Goal: Check status: Check status

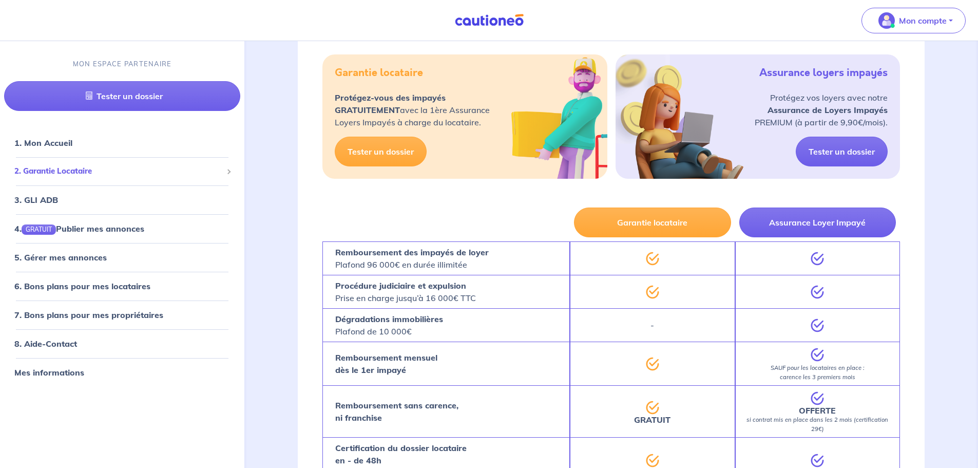
click at [226, 171] on span at bounding box center [228, 171] width 5 height 5
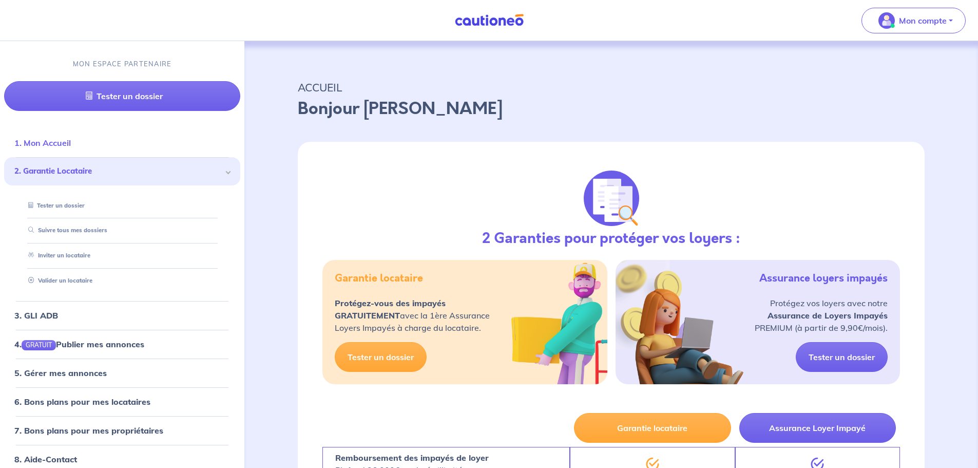
click at [67, 145] on link "1. Mon Accueil" at bounding box center [42, 143] width 56 height 10
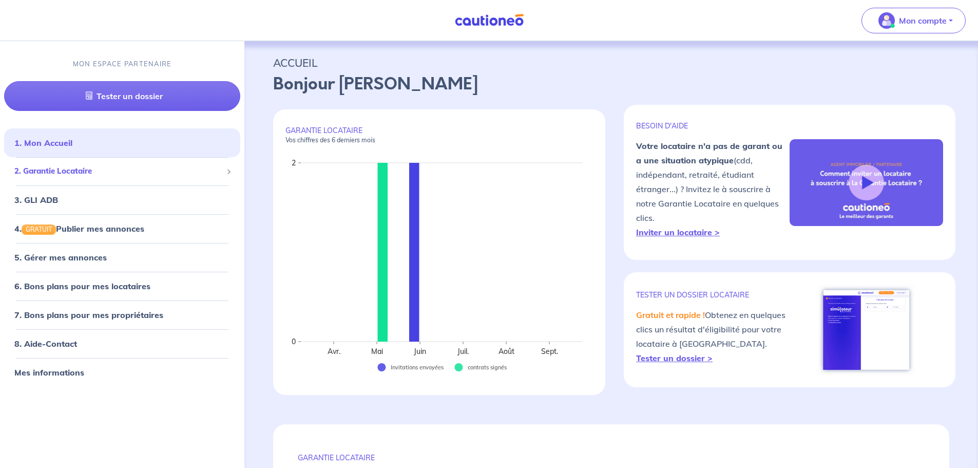
click at [230, 170] on span at bounding box center [228, 171] width 5 height 5
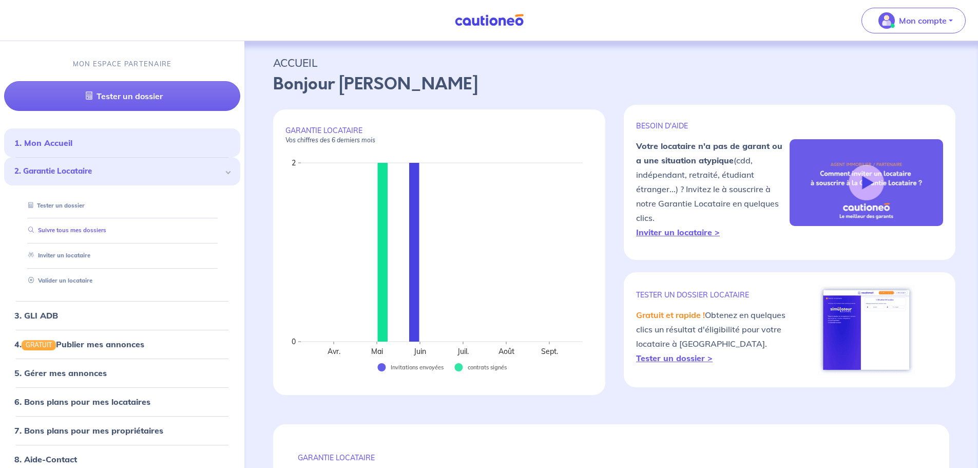
click at [106, 230] on link "Suivre tous mes dossiers" at bounding box center [65, 230] width 82 height 7
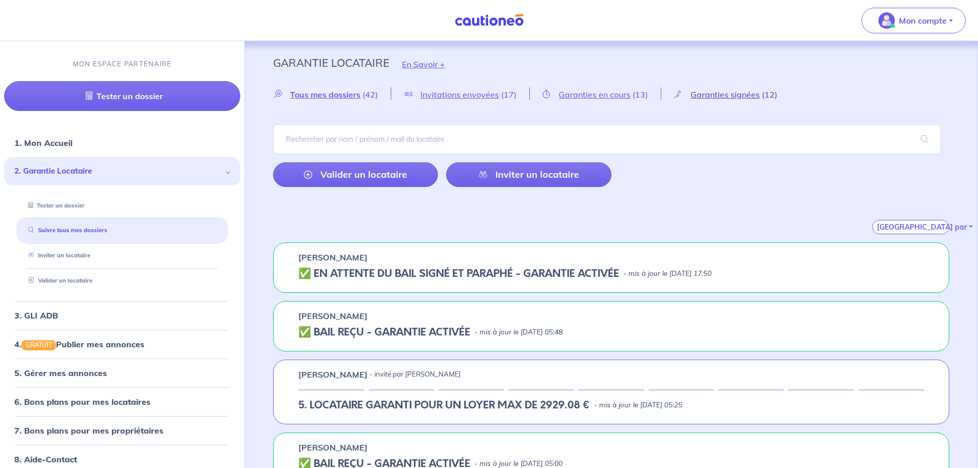
click at [728, 96] on span "Garanties signées" at bounding box center [725, 94] width 69 height 10
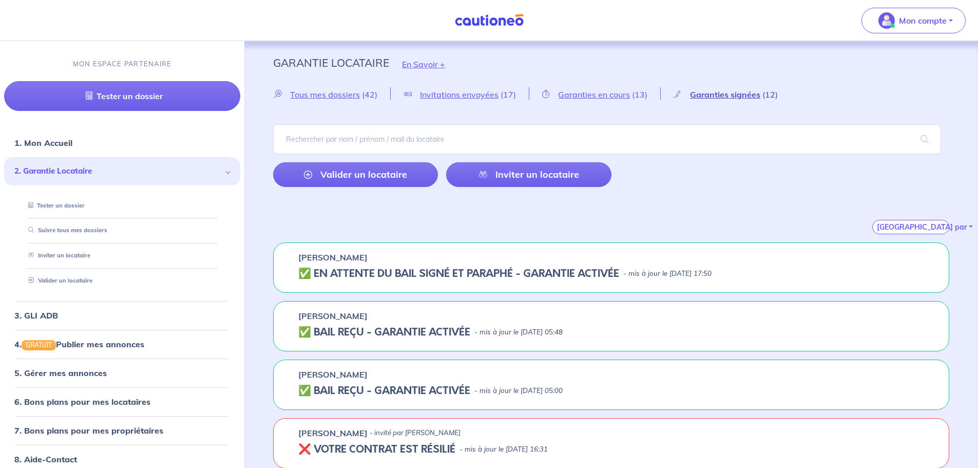
click at [744, 93] on span "Garanties signées" at bounding box center [725, 94] width 70 height 10
click at [354, 96] on span "Tous mes dossiers" at bounding box center [325, 94] width 70 height 10
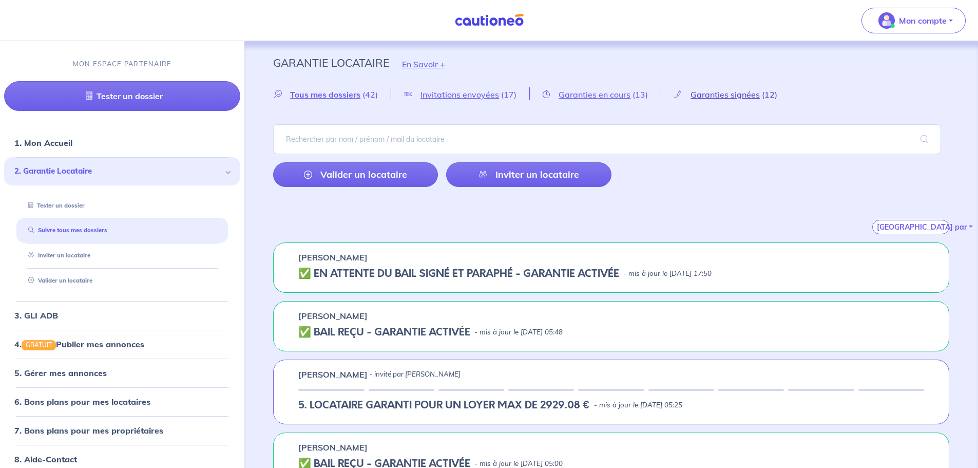
click at [728, 94] on span "Garanties signées" at bounding box center [725, 94] width 69 height 10
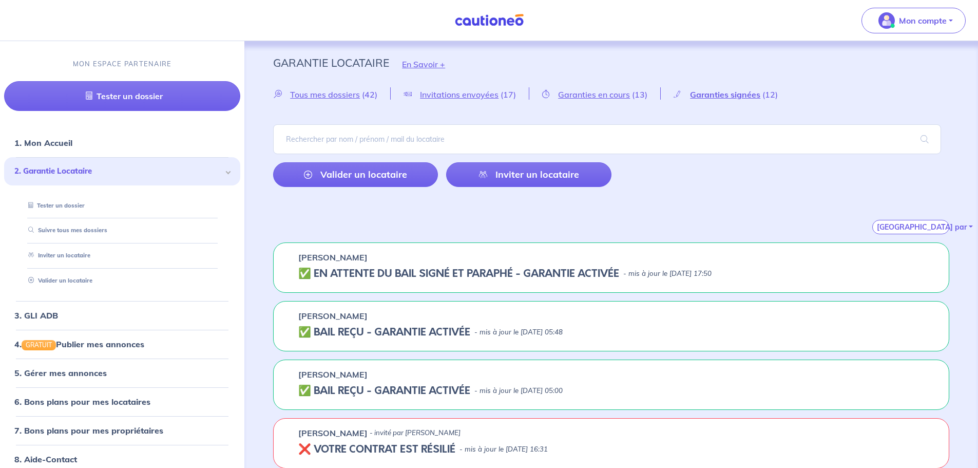
drag, startPoint x: 881, startPoint y: 280, endPoint x: 536, endPoint y: 261, distance: 345.6
click at [874, 277] on div "[PERSON_NAME] ✅️️️ EN ATTENTE DU BAIL SIGNÉ ET PARAPHÉ - GARANTIE ACTIVÉE - mis…" at bounding box center [611, 267] width 676 height 50
click at [304, 274] on h5 "✅️️️ EN ATTENTE DU BAIL SIGNÉ ET PARAPHÉ - GARANTIE ACTIVÉE" at bounding box center [458, 274] width 321 height 12
click at [307, 273] on h5 "✅️️️ EN ATTENTE DU BAIL SIGNÉ ET PARAPHÉ - GARANTIE ACTIVÉE" at bounding box center [458, 274] width 321 height 12
click at [330, 261] on p "[PERSON_NAME]" at bounding box center [332, 257] width 69 height 12
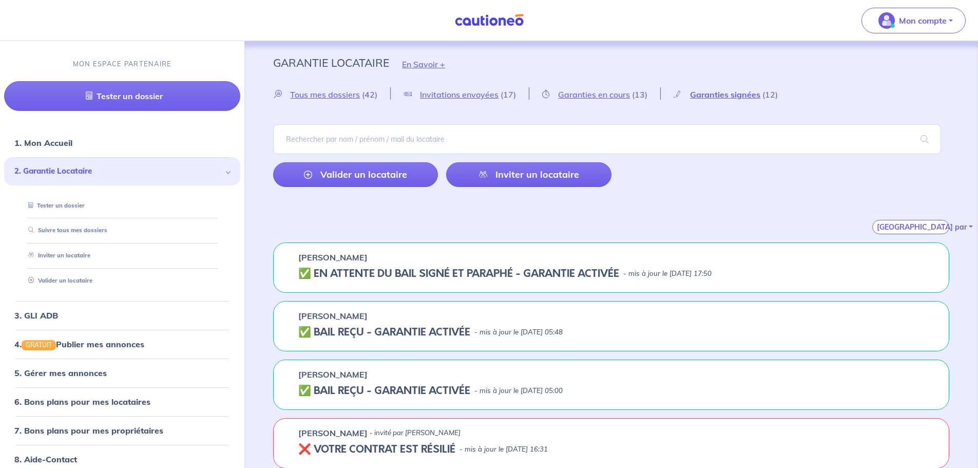
drag, startPoint x: 332, startPoint y: 260, endPoint x: 383, endPoint y: 269, distance: 51.7
click at [332, 260] on p "[PERSON_NAME]" at bounding box center [332, 257] width 69 height 12
click at [32, 139] on link "1. Mon Accueil" at bounding box center [42, 143] width 56 height 10
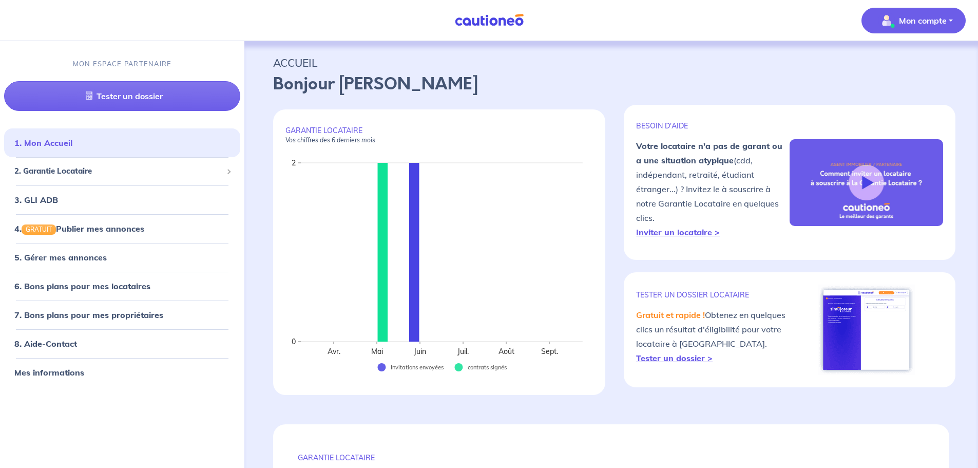
click at [905, 19] on p "Mon compte" at bounding box center [923, 20] width 48 height 12
click at [924, 65] on link "Mes informations" at bounding box center [903, 63] width 83 height 16
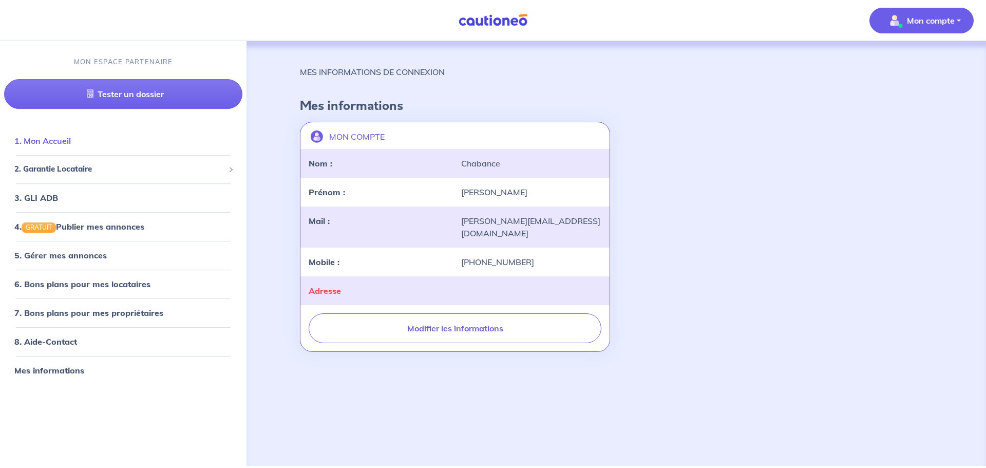
click at [53, 141] on link "1. Mon Accueil" at bounding box center [42, 141] width 56 height 10
